Goal: Task Accomplishment & Management: Manage account settings

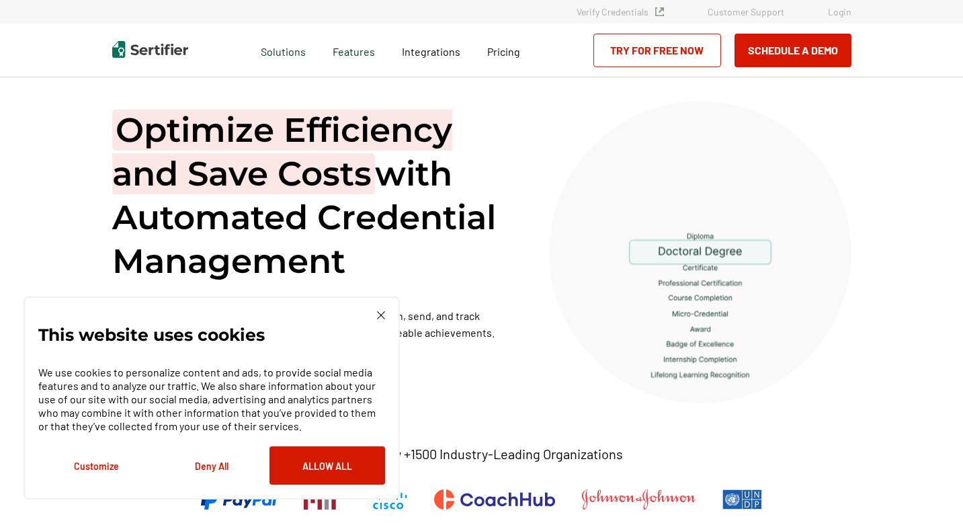
click at [839, 14] on link "Login" at bounding box center [840, 11] width 24 height 11
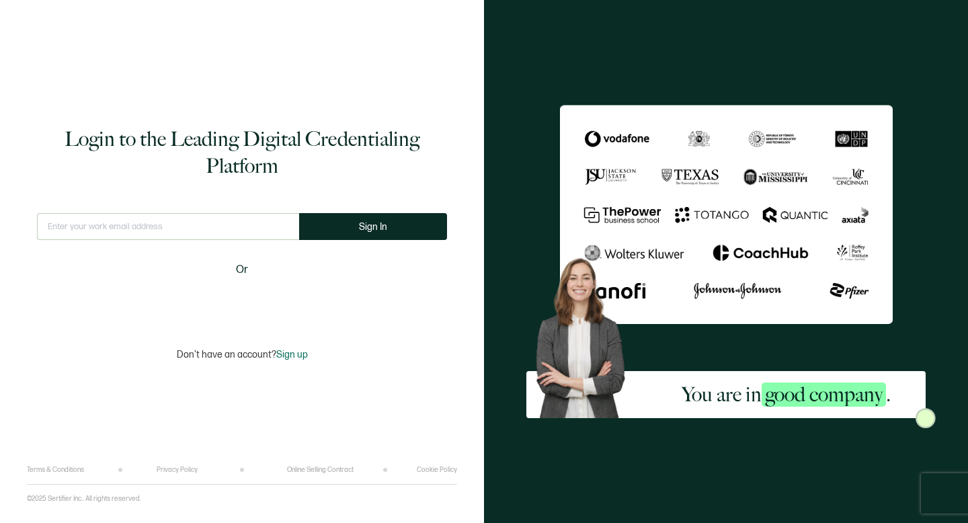
type input "[EMAIL_ADDRESS][DOMAIN_NAME]"
drag, startPoint x: 355, startPoint y: 228, endPoint x: 366, endPoint y: 229, distance: 11.4
click at [355, 229] on button "Sign In" at bounding box center [373, 226] width 148 height 27
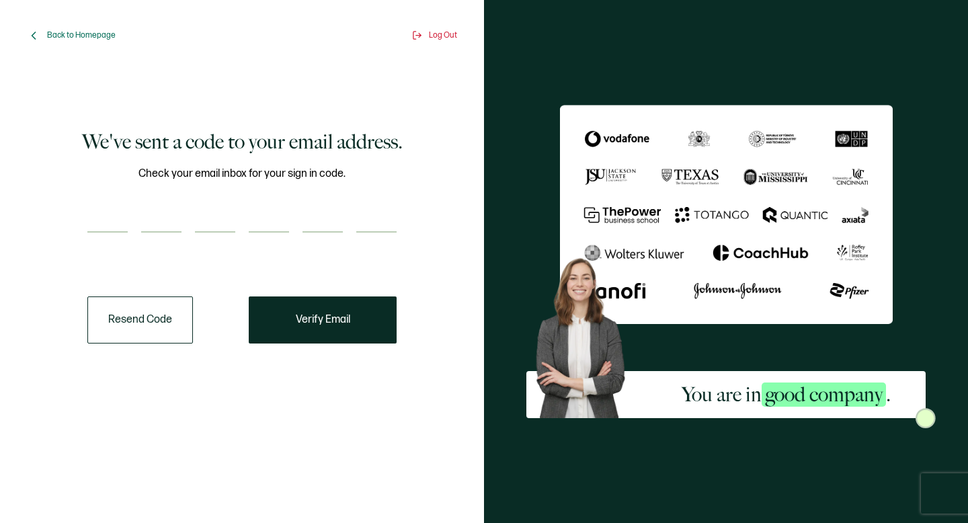
click at [112, 223] on input "number" at bounding box center [107, 219] width 40 height 27
paste input "3"
type input "3"
type input "9"
type input "2"
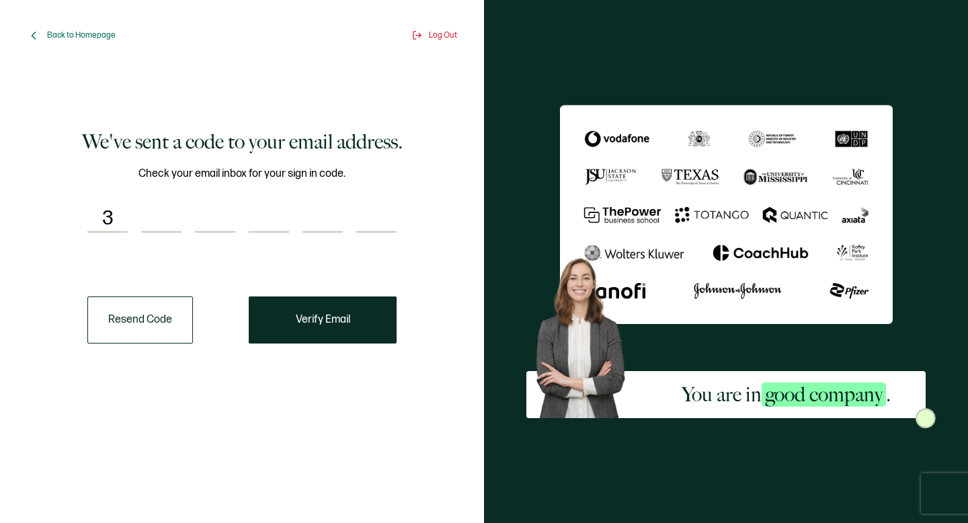
type input "7"
type input "1"
type input "3"
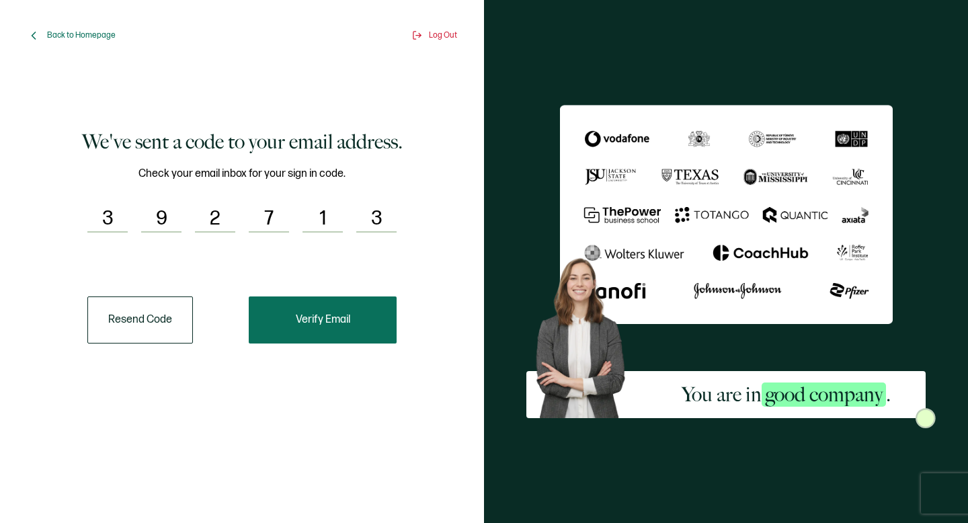
click at [330, 333] on button "Verify Email" at bounding box center [323, 319] width 148 height 47
